Goal: Find specific page/section: Find specific page/section

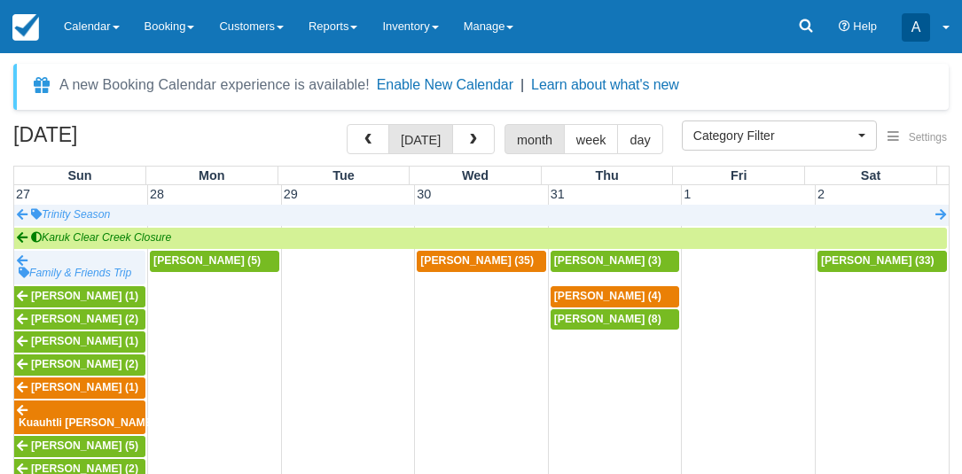
select select
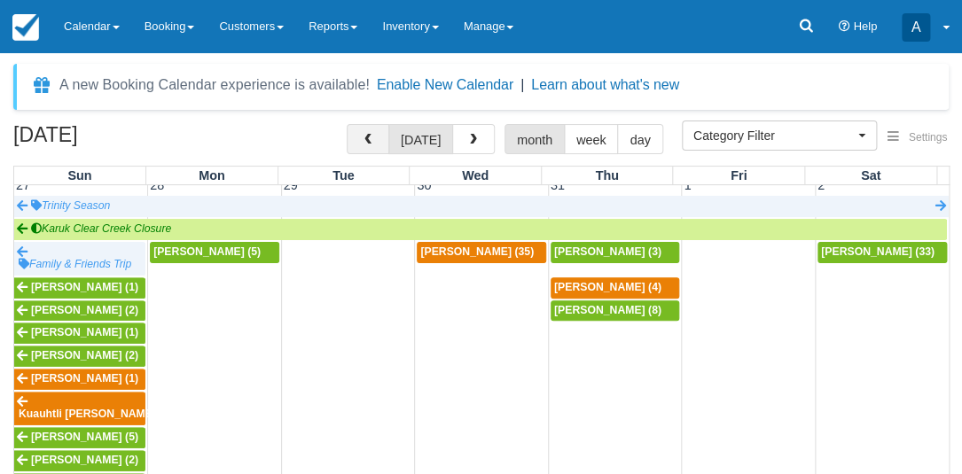
click at [367, 136] on span "button" at bounding box center [368, 140] width 12 height 12
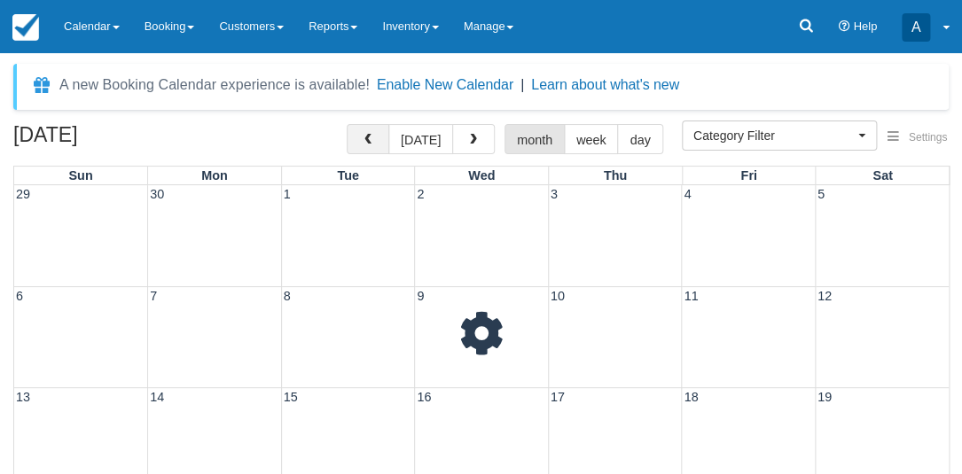
click at [367, 136] on span "button" at bounding box center [368, 140] width 12 height 12
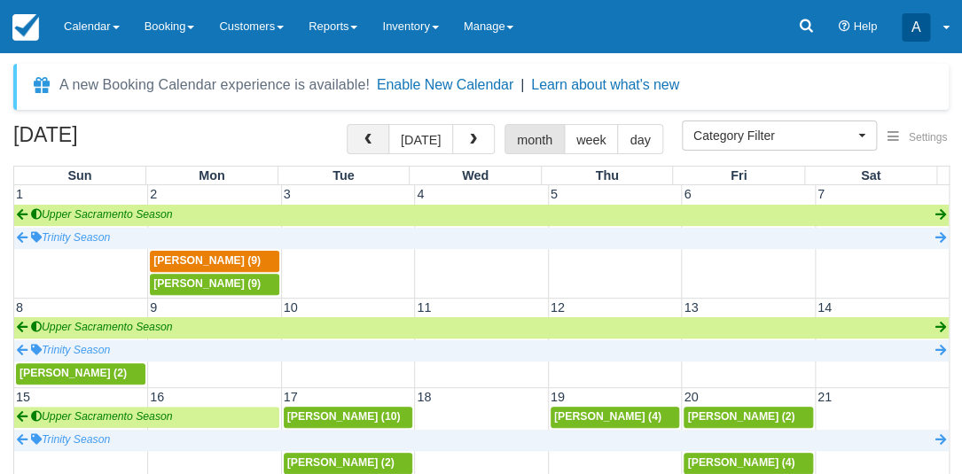
click at [367, 136] on span "button" at bounding box center [368, 140] width 12 height 12
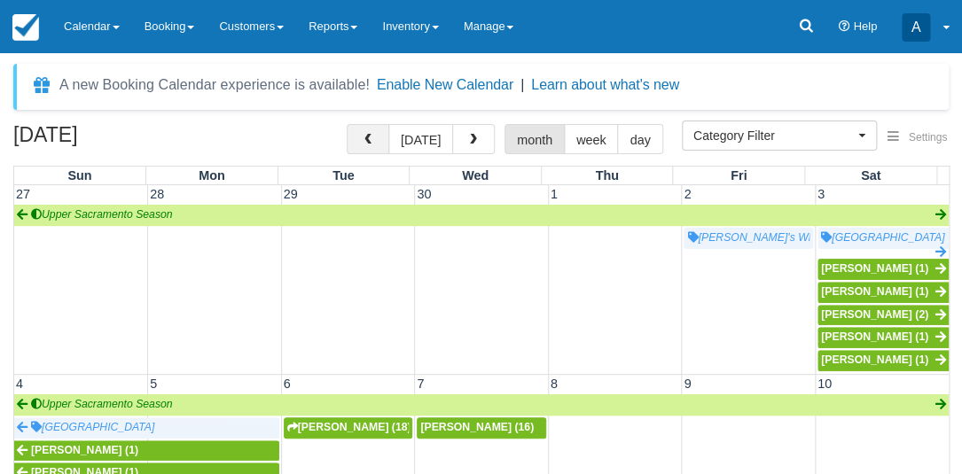
click at [367, 136] on span "button" at bounding box center [368, 140] width 12 height 12
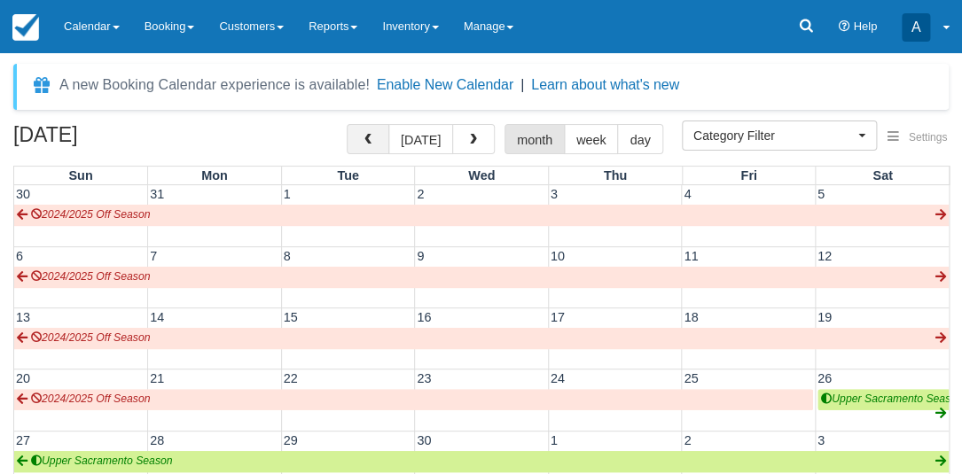
click at [367, 136] on span "button" at bounding box center [368, 140] width 12 height 12
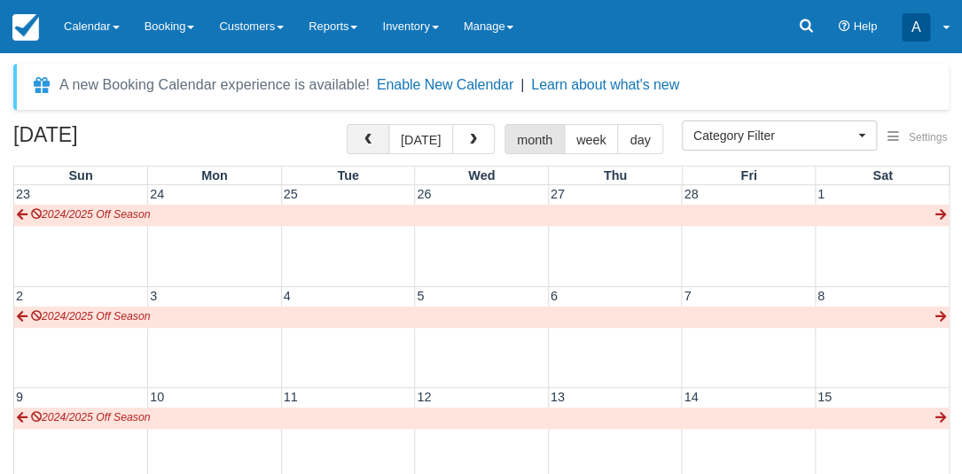
click at [367, 136] on span "button" at bounding box center [368, 140] width 12 height 12
click at [467, 135] on span "button" at bounding box center [473, 140] width 12 height 12
click at [467, 144] on span "button" at bounding box center [473, 140] width 12 height 12
